Goal: Task Accomplishment & Management: Use online tool/utility

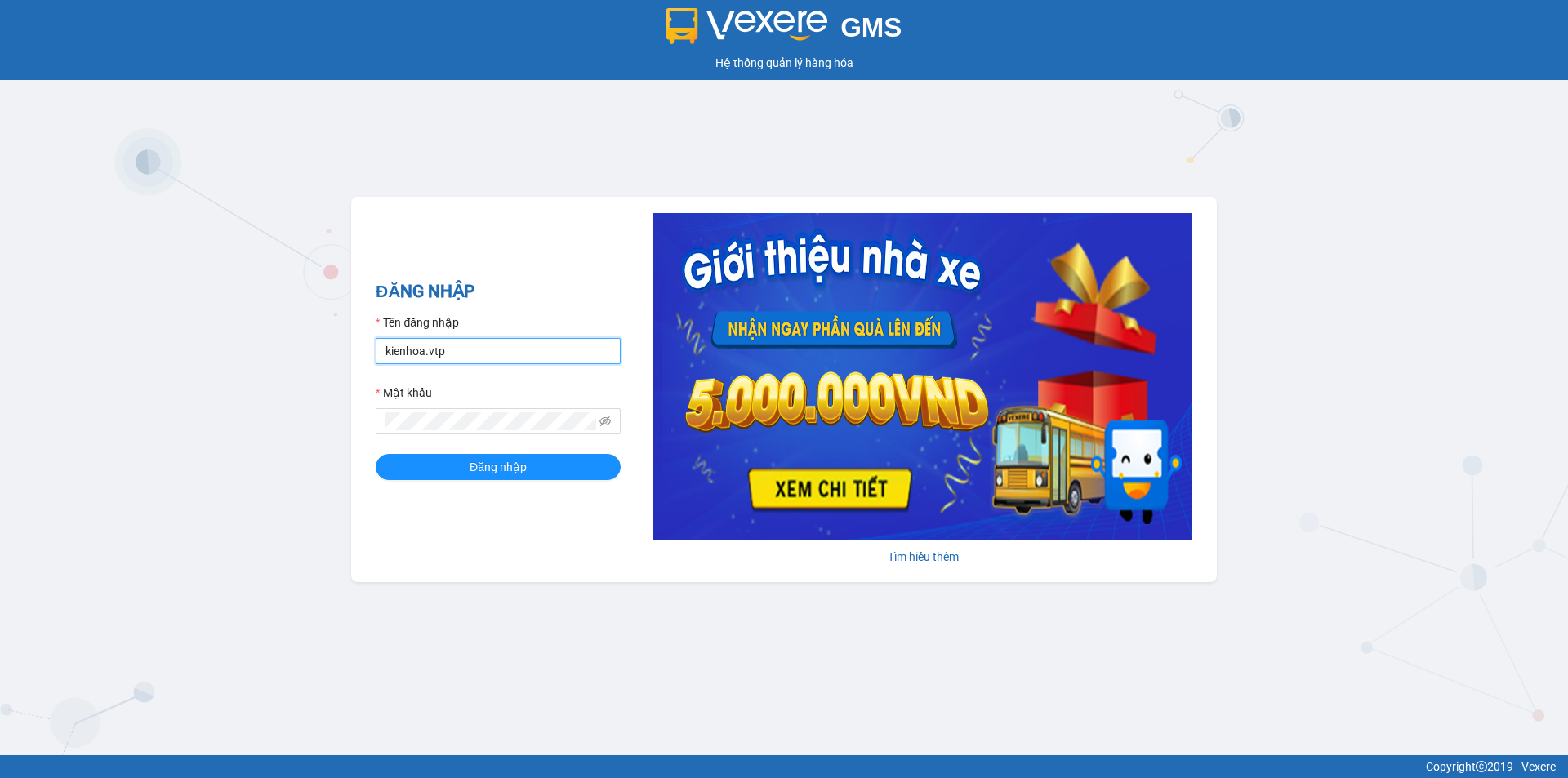
click at [480, 360] on input "kienhoa.vtp" at bounding box center [498, 351] width 245 height 26
click at [376, 454] on button "Đăng nhập" at bounding box center [498, 467] width 245 height 26
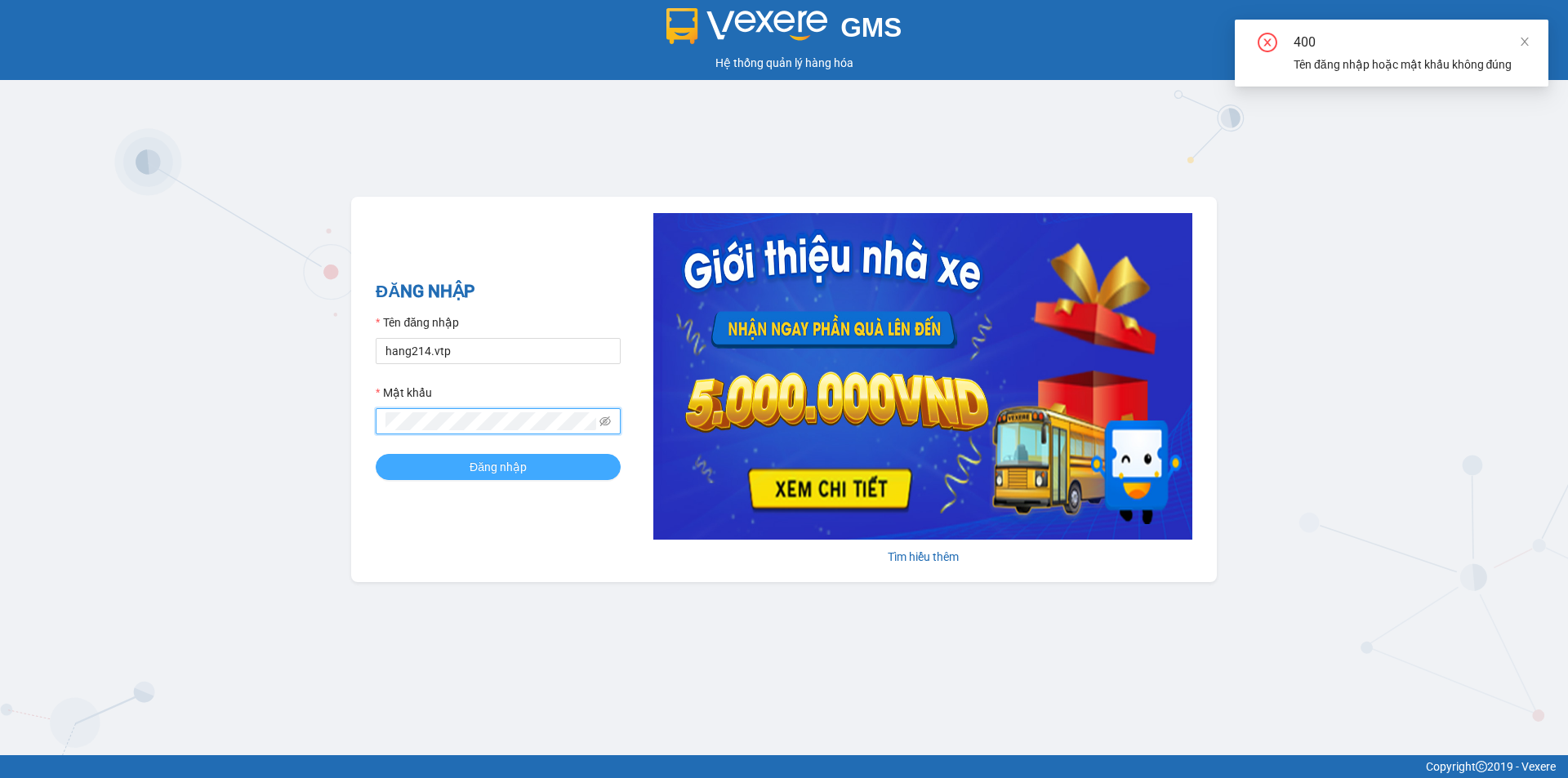
click at [518, 464] on span "Đăng nhập" at bounding box center [498, 467] width 57 height 18
click at [518, 461] on span "Đăng nhập" at bounding box center [498, 467] width 57 height 18
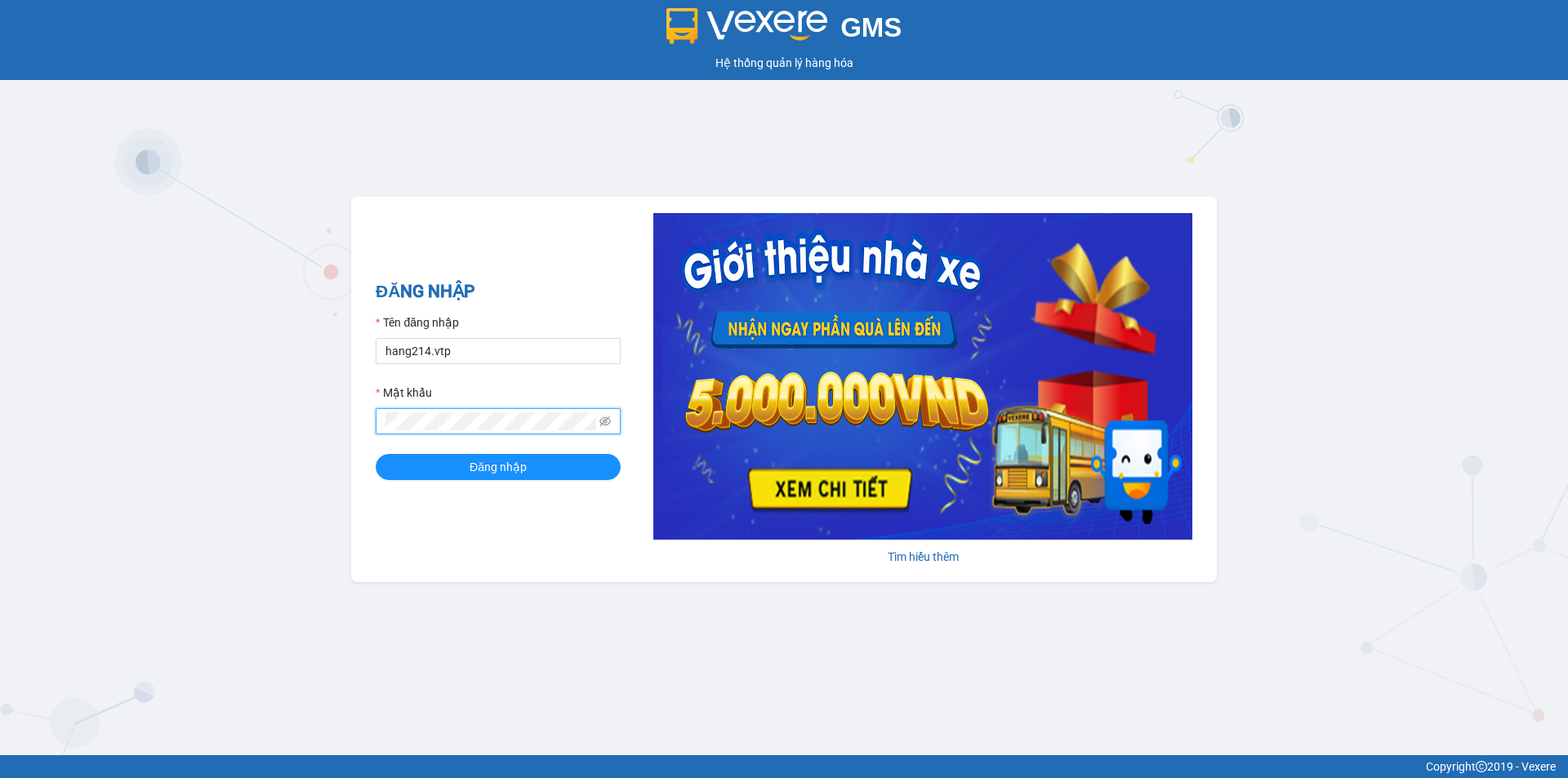
click at [376, 454] on button "Đăng nhập" at bounding box center [498, 467] width 245 height 26
click at [472, 350] on input "hang214.vtp" at bounding box center [498, 351] width 245 height 26
type input "hung.vtp"
click at [376, 454] on button "Đăng nhập" at bounding box center [498, 467] width 245 height 26
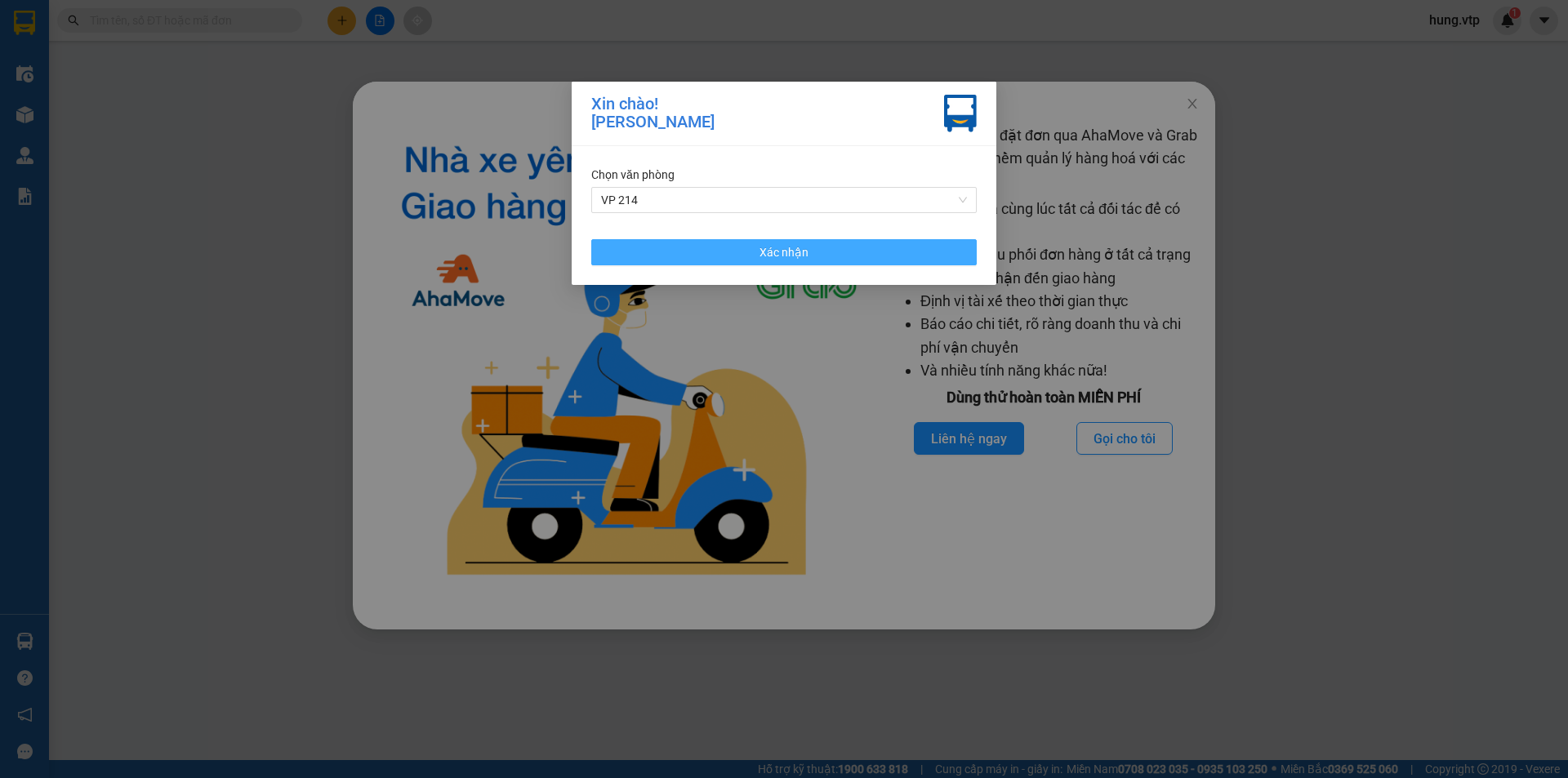
click at [707, 249] on button "Xác nhận" at bounding box center [784, 252] width 386 height 26
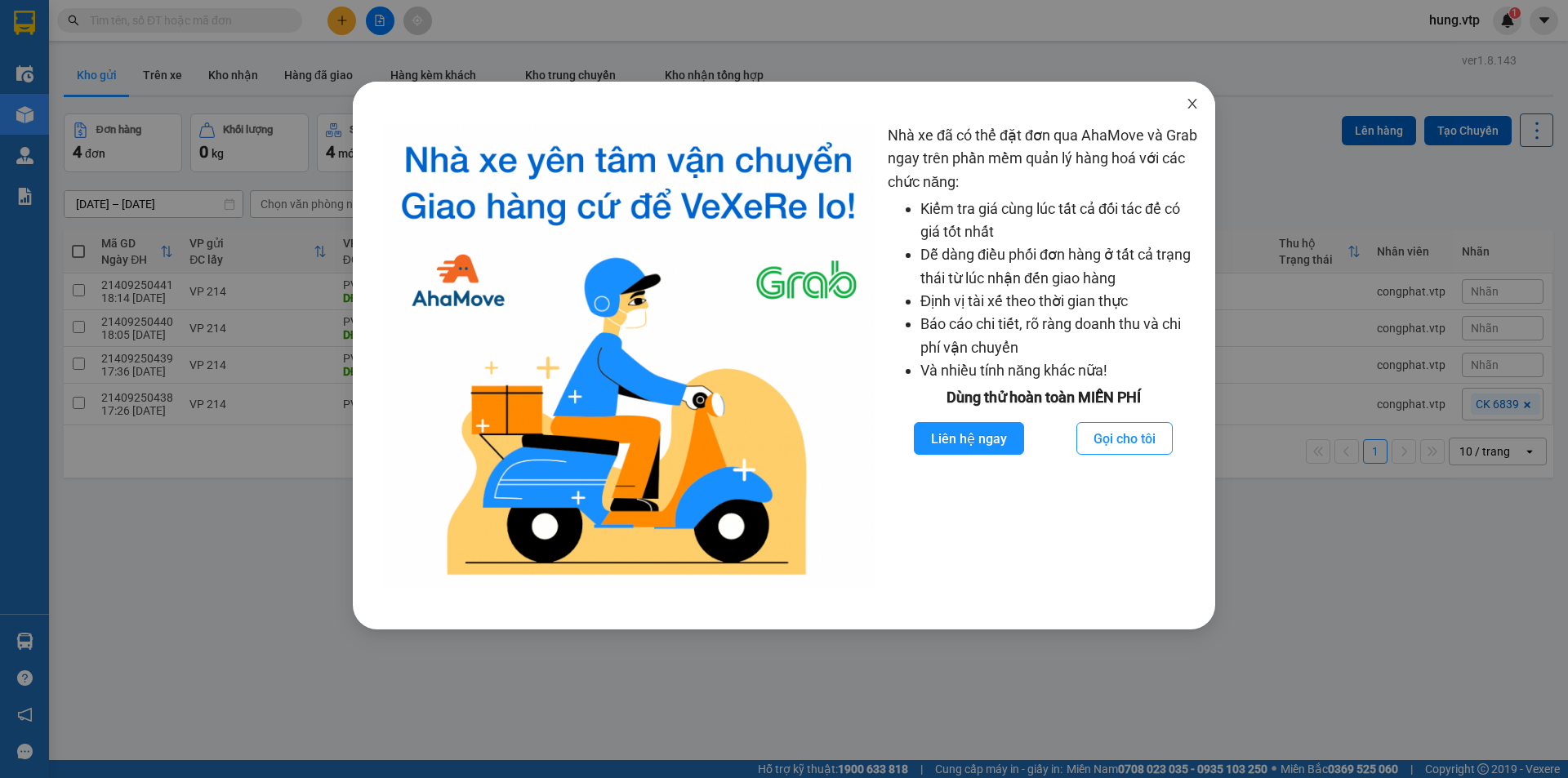
click at [1192, 102] on icon "close" at bounding box center [1192, 104] width 13 height 13
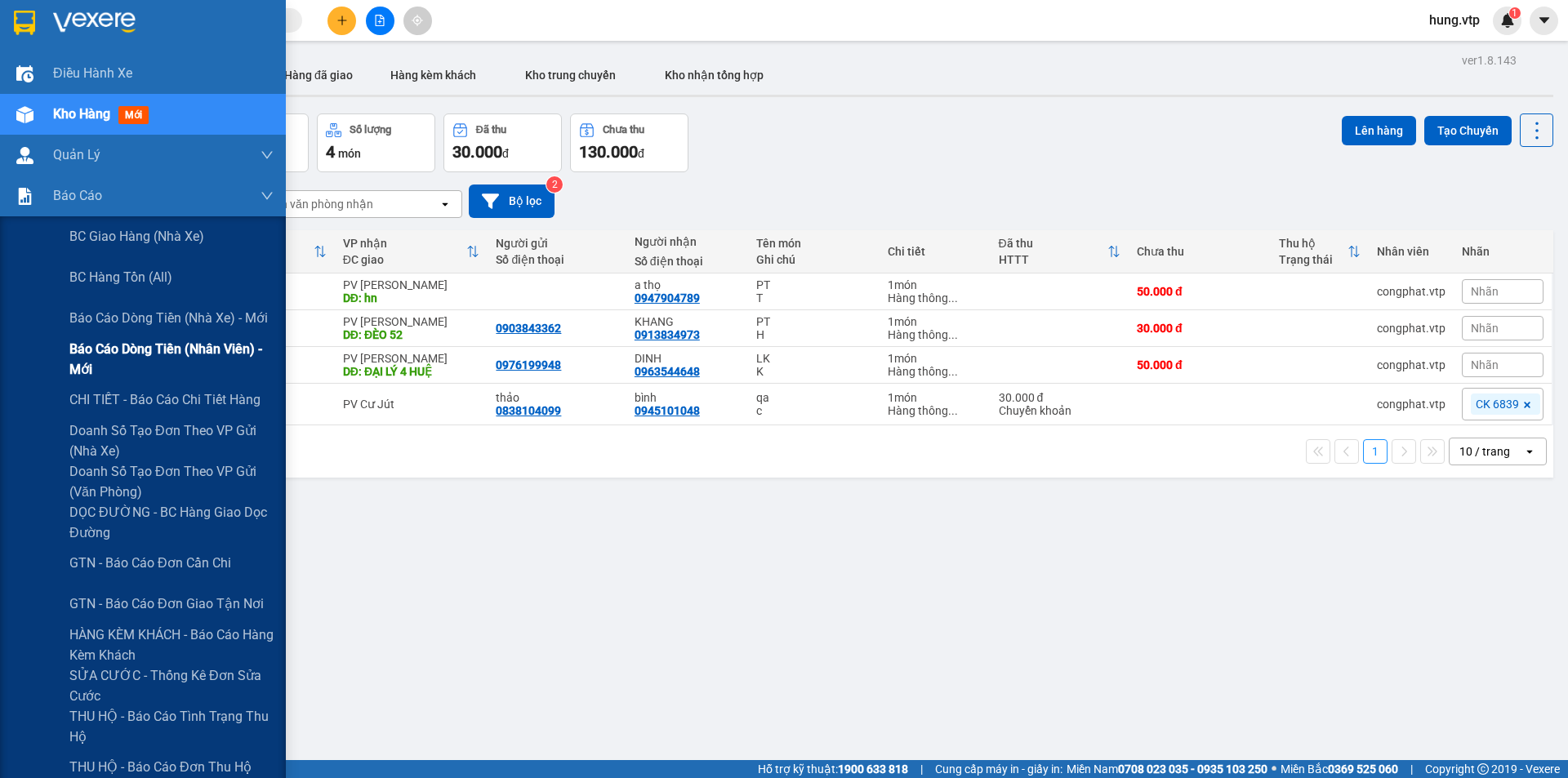
click at [129, 352] on span "Báo cáo dòng tiền (nhân viên) - mới" at bounding box center [171, 359] width 204 height 40
